Goal: Find contact information: Find contact information

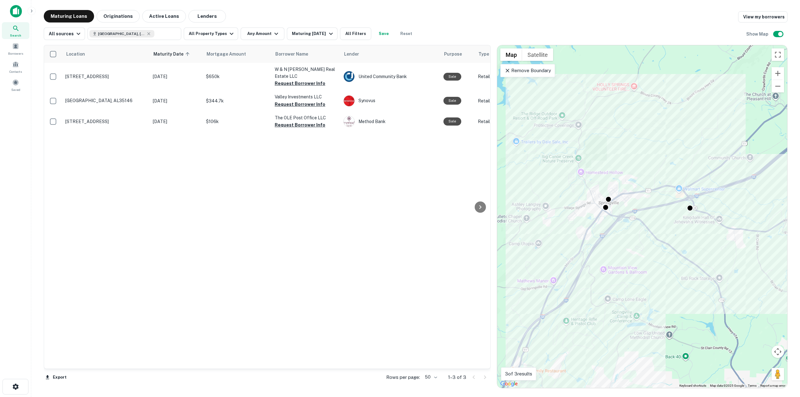
click at [221, 13] on div "Maturing Loans Originations Active Loans Lenders View my borrowers" at bounding box center [416, 16] width 744 height 13
click at [209, 15] on button "Lenders" at bounding box center [208, 16] width 38 height 13
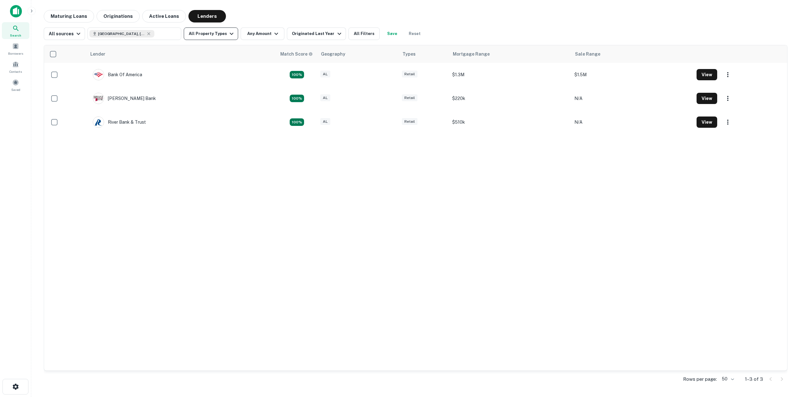
click at [206, 38] on button "All Property Types" at bounding box center [211, 34] width 54 height 13
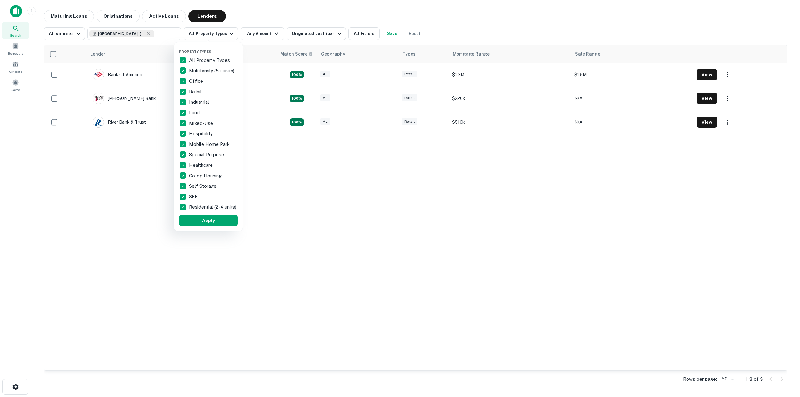
click at [207, 36] on div at bounding box center [400, 198] width 800 height 397
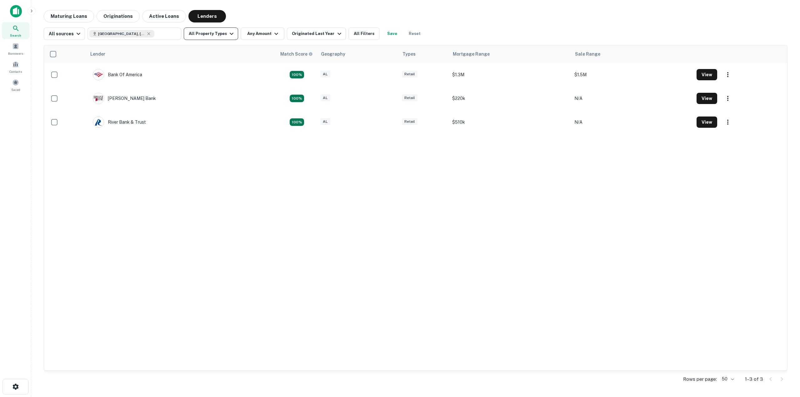
click at [210, 39] on button "All Property Types" at bounding box center [211, 34] width 54 height 13
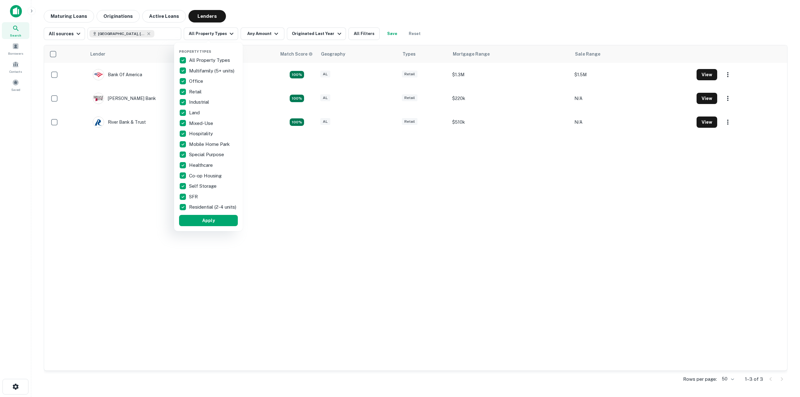
click at [213, 36] on div at bounding box center [400, 198] width 800 height 397
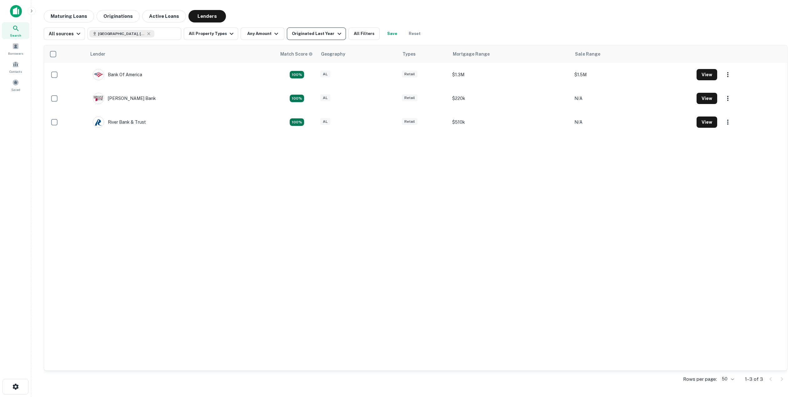
click at [297, 33] on div "Originated Last Year" at bounding box center [317, 34] width 51 height 8
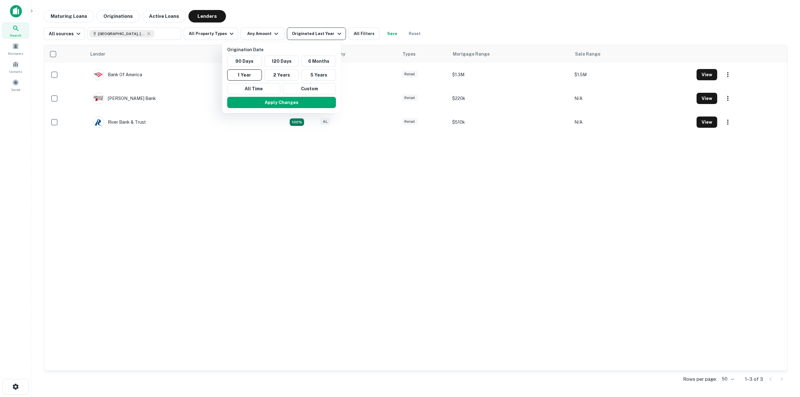
click at [297, 33] on div at bounding box center [400, 198] width 800 height 397
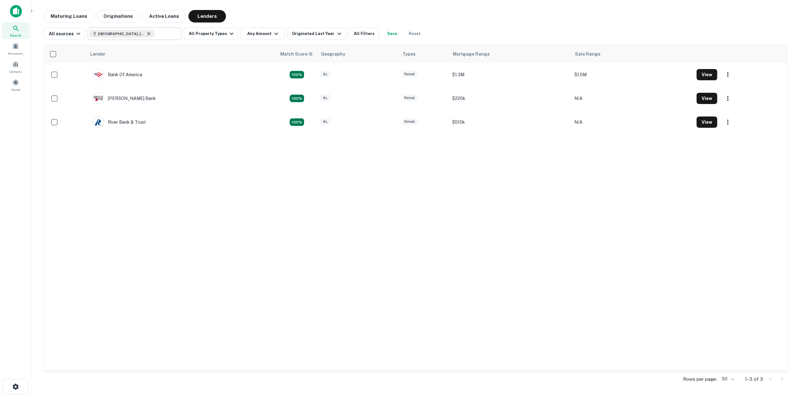
click at [146, 33] on icon at bounding box center [148, 33] width 5 height 5
type input "**********"
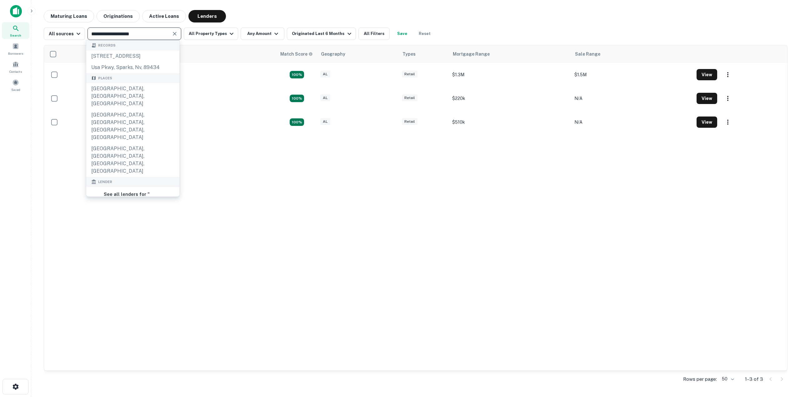
click at [147, 32] on input "**********" at bounding box center [129, 33] width 80 height 9
drag, startPoint x: 140, startPoint y: 32, endPoint x: 60, endPoint y: 37, distance: 79.9
click at [60, 37] on div "**********" at bounding box center [239, 34] width 391 height 13
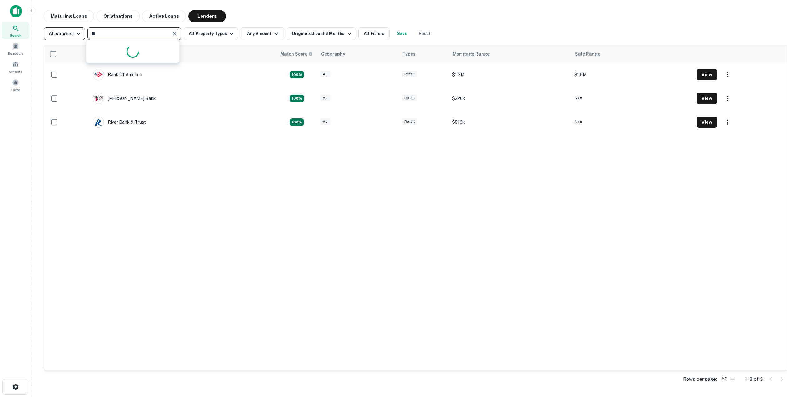
type input "***"
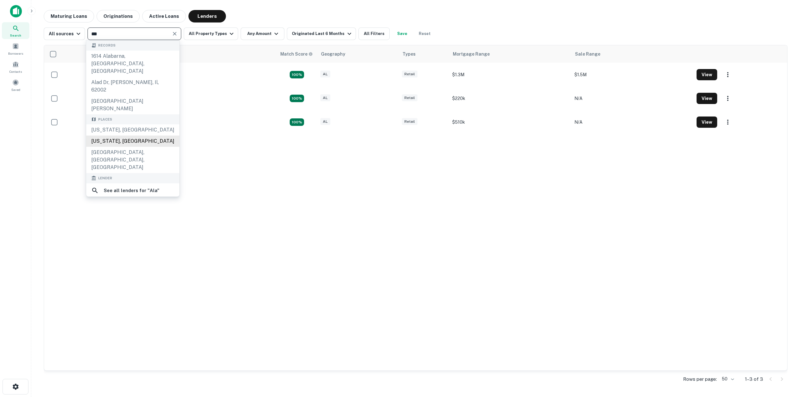
click at [122, 136] on div "[US_STATE], [GEOGRAPHIC_DATA]" at bounding box center [132, 141] width 93 height 11
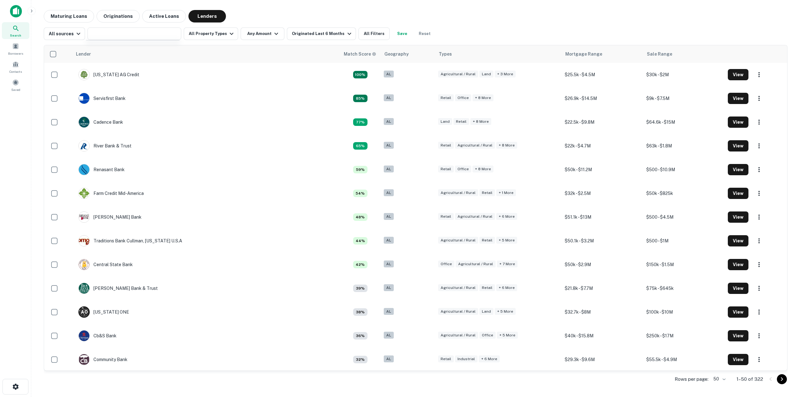
type input "**********"
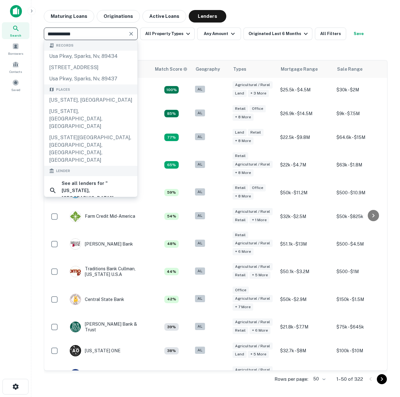
click at [291, 15] on div "Maturing Loans Originations Active Loans Lenders" at bounding box center [215, 16] width 343 height 13
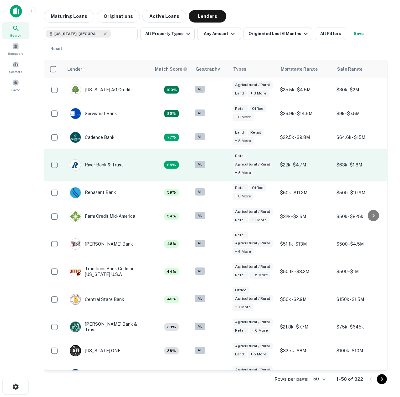
click at [95, 159] on div "River Bank & Trust" at bounding box center [96, 164] width 53 height 11
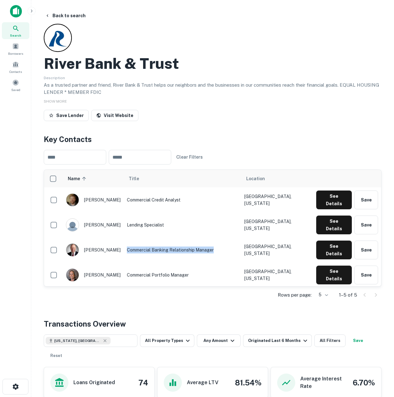
drag, startPoint x: 123, startPoint y: 237, endPoint x: 204, endPoint y: 258, distance: 83.3
click at [219, 239] on td "Commercial Banking Relationship Manager" at bounding box center [183, 249] width 118 height 25
click at [198, 262] on td "Commercial Portfolio Manager" at bounding box center [183, 274] width 118 height 25
drag, startPoint x: 157, startPoint y: 279, endPoint x: 119, endPoint y: 268, distance: 39.2
click at [124, 287] on td "Senior Vice President Commercial Banking and Residential Construction" at bounding box center [183, 299] width 118 height 25
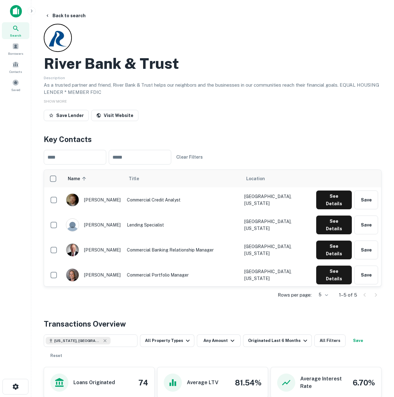
click at [172, 287] on td "Senior Vice President Commercial Banking and Residential Construction" at bounding box center [183, 299] width 118 height 25
drag, startPoint x: 121, startPoint y: 236, endPoint x: 217, endPoint y: 239, distance: 96.0
click at [217, 239] on td "Commercial Banking Relationship Manager" at bounding box center [183, 249] width 118 height 25
click at [333, 209] on button "See Details" at bounding box center [334, 199] width 36 height 19
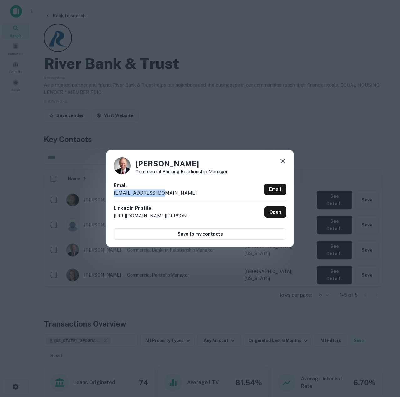
drag, startPoint x: 164, startPoint y: 195, endPoint x: 126, endPoint y: 198, distance: 38.0
click at [109, 191] on div "[PERSON_NAME] Commercial Banking Relationship Manager Email [EMAIL_ADDRESS][DOM…" at bounding box center [200, 198] width 188 height 97
copy p "[EMAIL_ADDRESS][DOMAIN_NAME]"
click at [286, 154] on div "[PERSON_NAME] Commercial Banking Relationship Manager Email [EMAIL_ADDRESS][DOM…" at bounding box center [200, 198] width 188 height 97
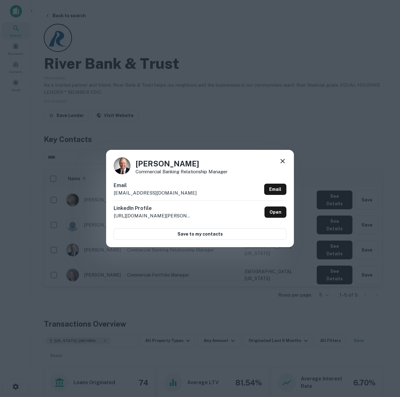
click at [283, 158] on icon at bounding box center [283, 161] width 8 height 8
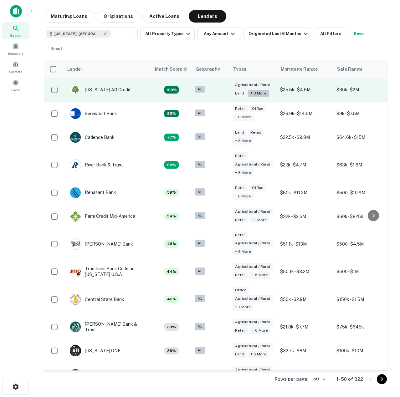
click at [252, 90] on div "+ 3 more" at bounding box center [258, 93] width 21 height 7
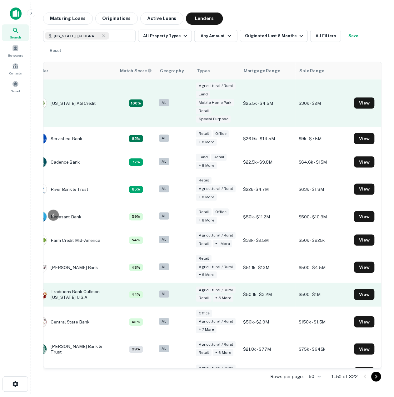
scroll to position [0, 49]
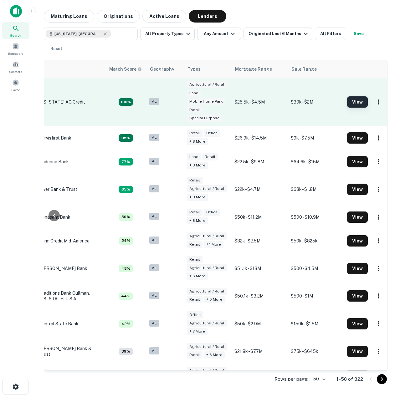
click at [348, 96] on button "View" at bounding box center [357, 101] width 21 height 11
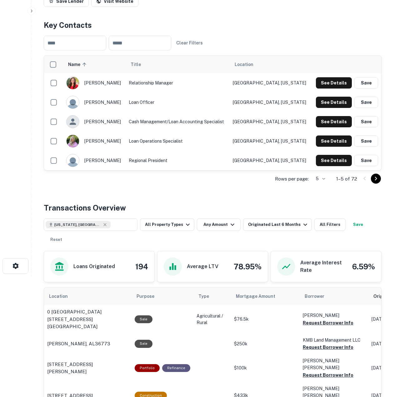
scroll to position [54, 0]
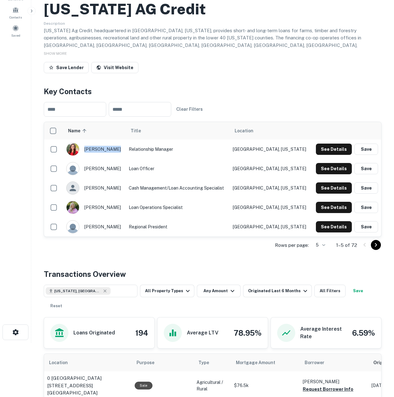
drag, startPoint x: 124, startPoint y: 151, endPoint x: 85, endPoint y: 154, distance: 39.5
click at [85, 154] on div "[PERSON_NAME]" at bounding box center [94, 149] width 56 height 13
click at [168, 152] on td "Relationship Manager" at bounding box center [178, 148] width 104 height 19
click at [328, 153] on button "See Details" at bounding box center [334, 148] width 36 height 11
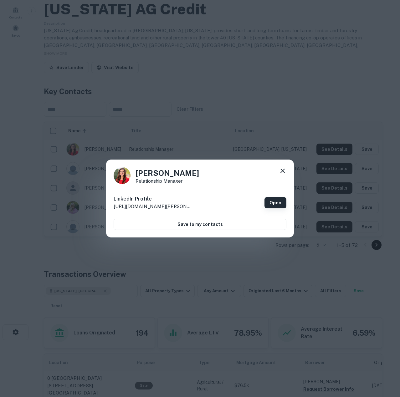
click at [268, 203] on link "Open" at bounding box center [275, 202] width 22 height 11
click at [280, 168] on icon at bounding box center [283, 171] width 8 height 8
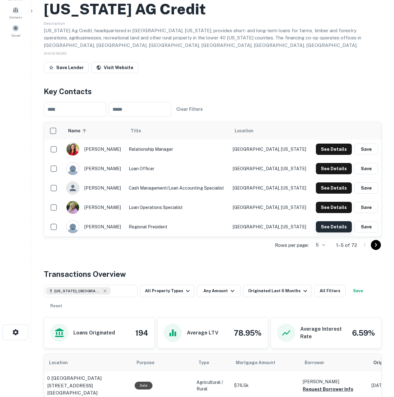
click at [339, 155] on button "See Details" at bounding box center [334, 148] width 36 height 11
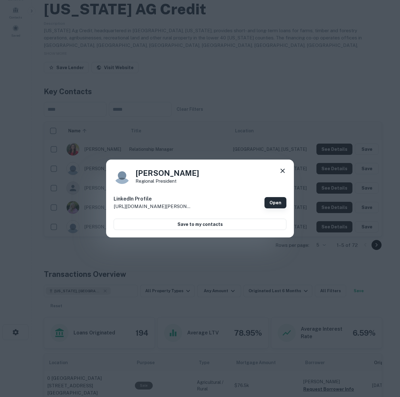
click at [276, 201] on link "Open" at bounding box center [275, 202] width 22 height 11
click at [280, 168] on icon at bounding box center [283, 171] width 8 height 8
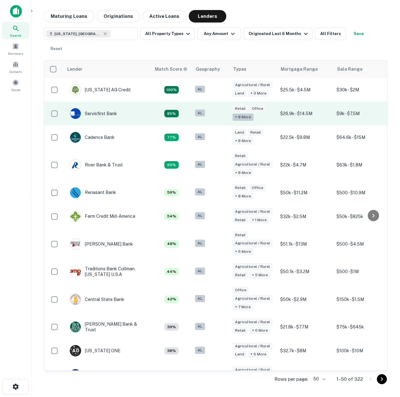
click at [242, 113] on div "+ 8 more" at bounding box center [242, 116] width 21 height 7
